Goal: Check status

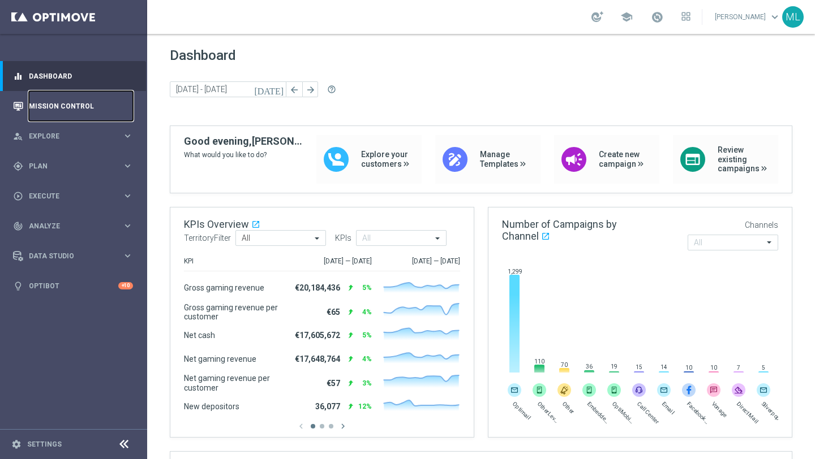
click at [59, 105] on link "Mission Control" at bounding box center [81, 106] width 104 height 30
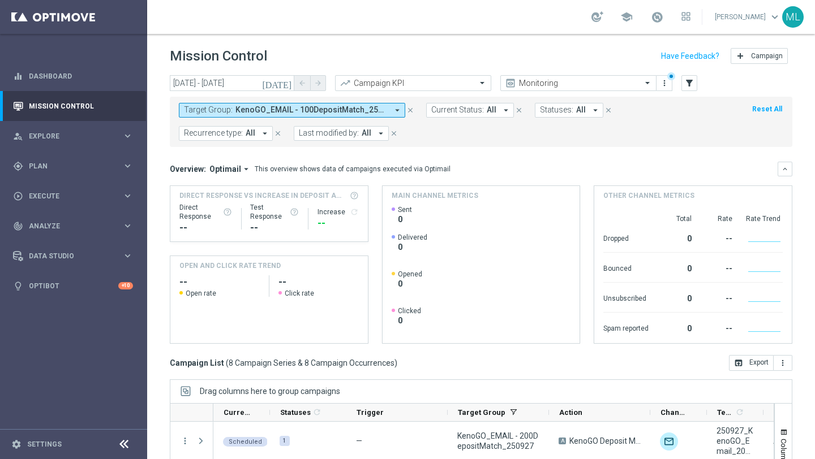
click at [287, 81] on icon "today" at bounding box center [277, 83] width 31 height 10
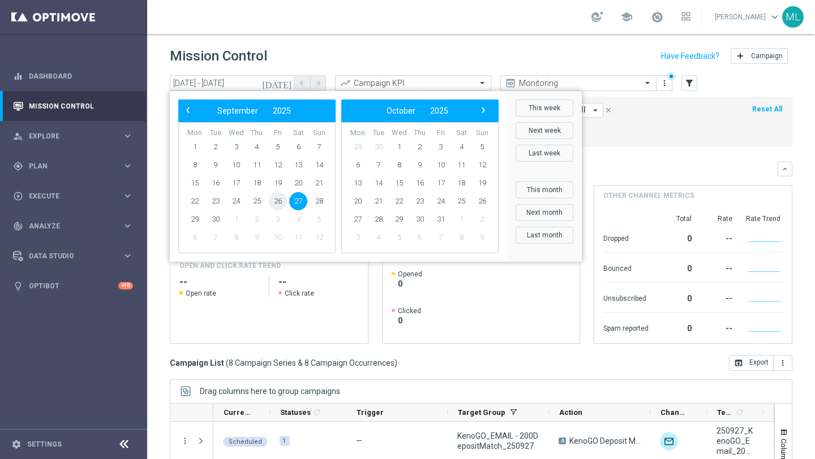
click at [280, 202] on span "26" at bounding box center [278, 201] width 18 height 18
click at [274, 199] on span "26" at bounding box center [278, 201] width 18 height 18
type input "26 Sep 2025 - 26 Sep 2025"
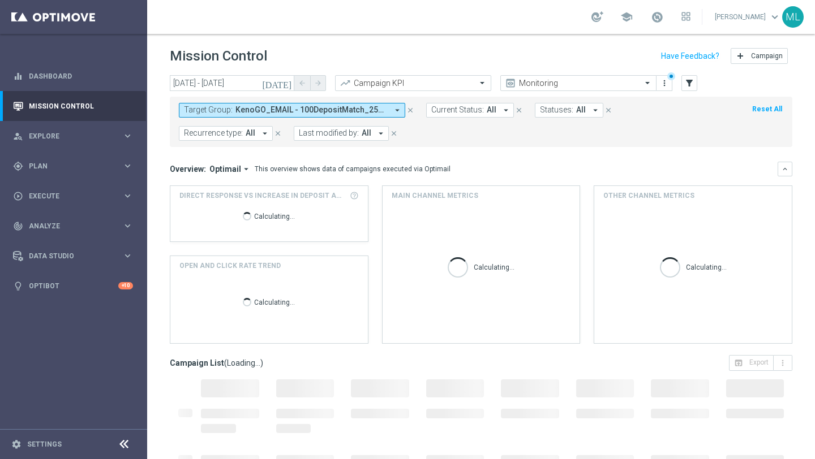
click at [338, 109] on span "KenoGO_EMAIL - 100DepositMatch_250927, KenoGO_EMAIL - 200DepositMatch_250927, K…" at bounding box center [311, 110] width 152 height 10
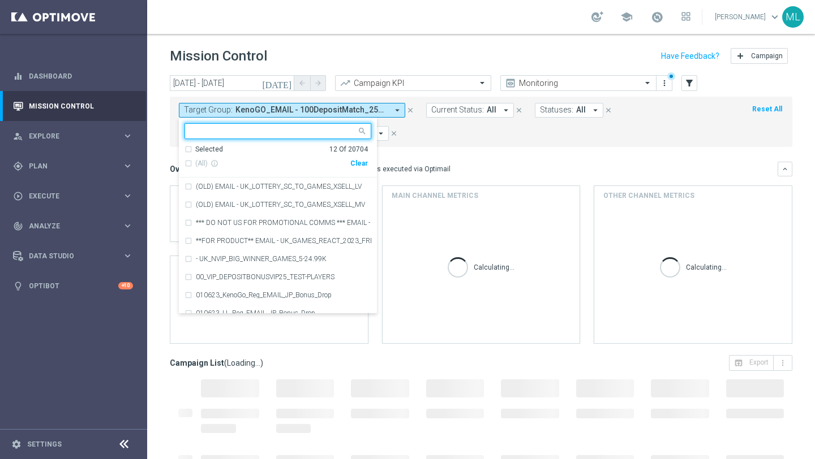
click at [0, 0] on div "Clear" at bounding box center [0, 0] width 0 height 0
click at [250, 128] on input "text" at bounding box center [274, 132] width 166 height 10
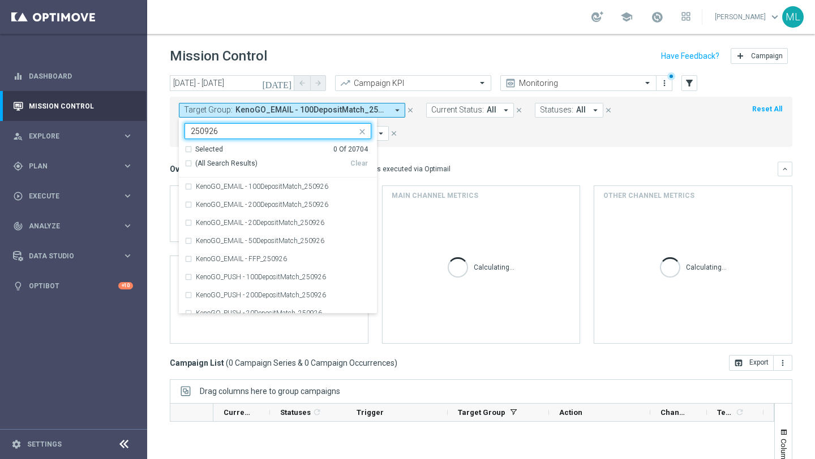
click at [188, 165] on div "(All Search Results)" at bounding box center [267, 164] width 166 height 10
type input "250926"
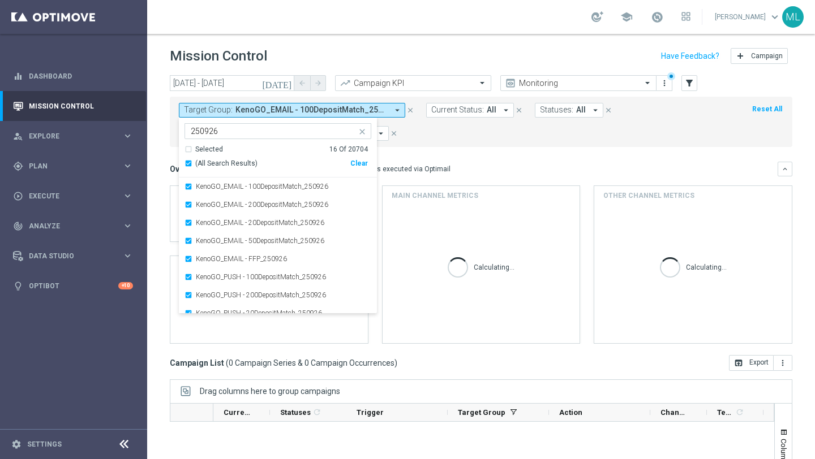
click at [423, 149] on mini-dashboard "Overview: Optimail arrow_drop_down This overview shows data of campaigns execut…" at bounding box center [481, 251] width 622 height 208
